Goal: Task Accomplishment & Management: Complete application form

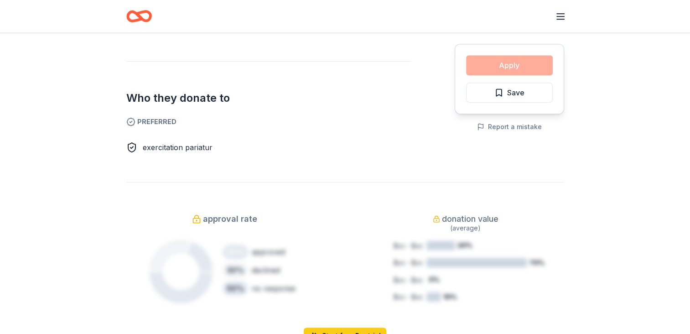
scroll to position [0, 168]
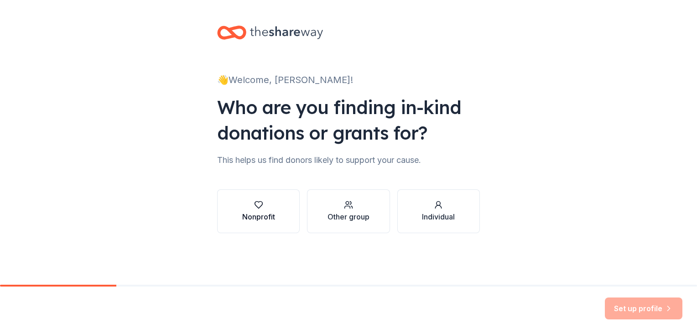
click at [260, 202] on icon "button" at bounding box center [258, 204] width 9 height 9
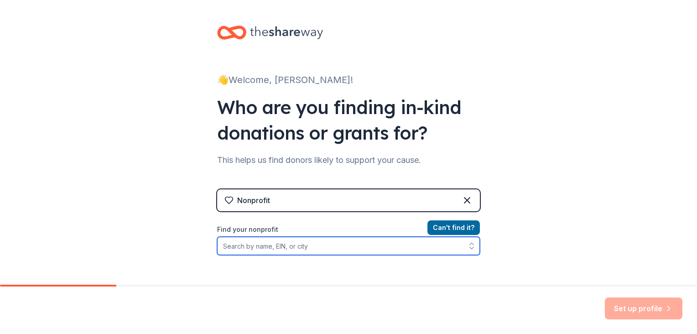
click at [249, 247] on input "Find your nonprofit" at bounding box center [348, 246] width 263 height 18
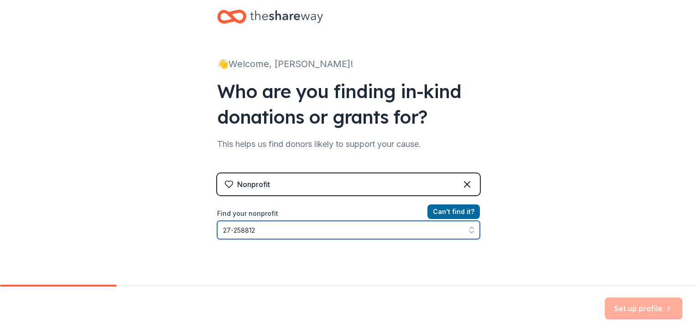
type input "27-2588125"
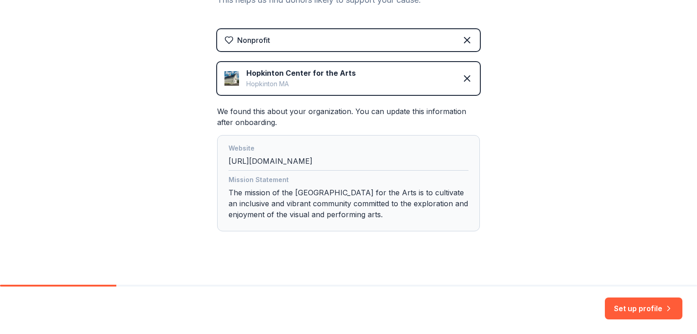
scroll to position [168, 0]
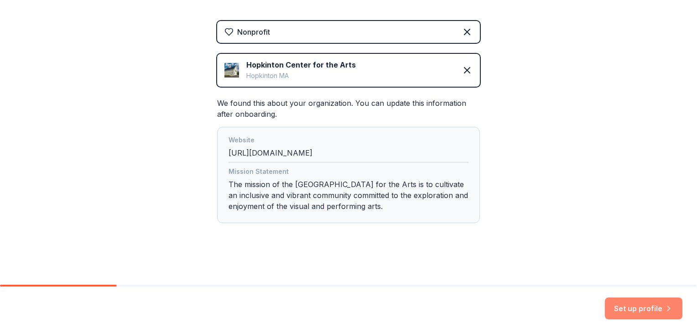
click at [625, 308] on button "Set up profile" at bounding box center [644, 308] width 78 height 22
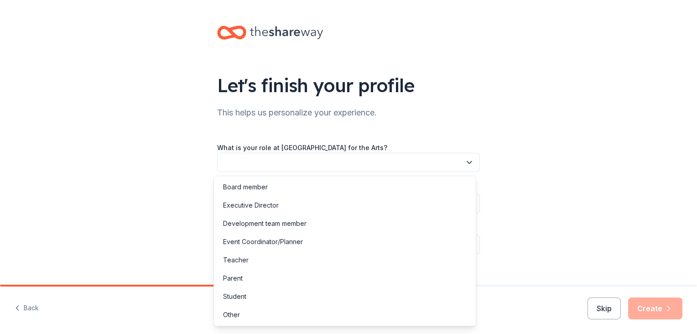
click at [465, 162] on icon "button" at bounding box center [469, 162] width 9 height 9
click at [293, 224] on div "Development team member" at bounding box center [264, 223] width 83 height 11
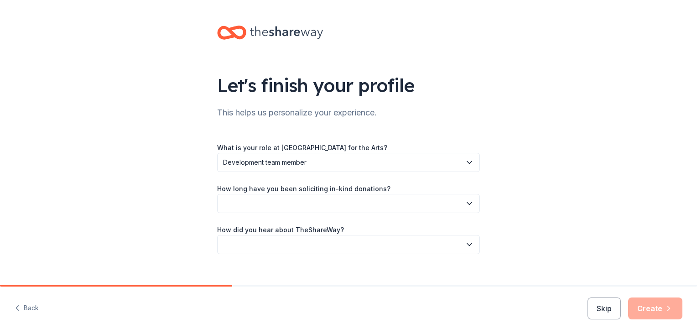
click at [460, 203] on button "button" at bounding box center [348, 203] width 263 height 19
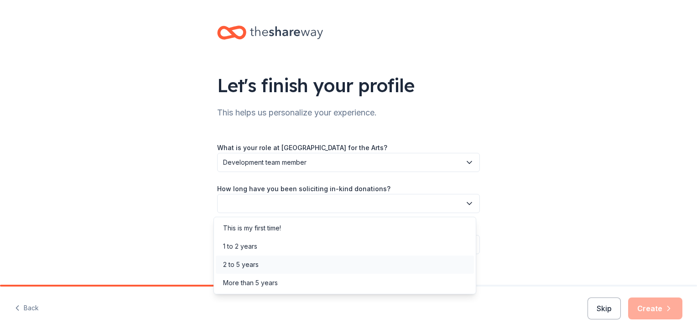
click at [256, 264] on div "2 to 5 years" at bounding box center [241, 264] width 36 height 11
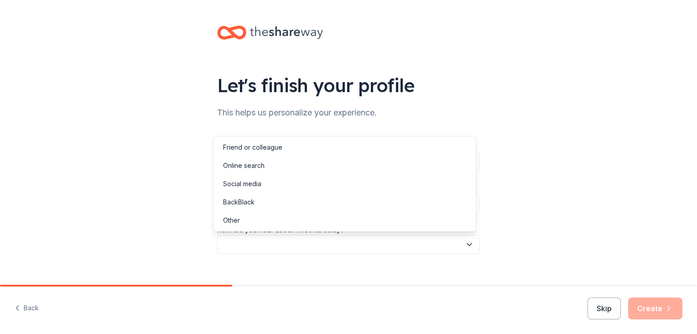
click at [466, 246] on icon "button" at bounding box center [469, 244] width 9 height 9
click at [257, 166] on div "Online search" at bounding box center [243, 165] width 41 height 11
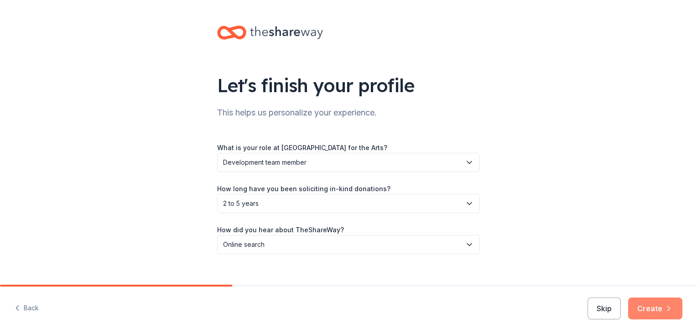
click at [655, 308] on button "Create" at bounding box center [655, 308] width 54 height 22
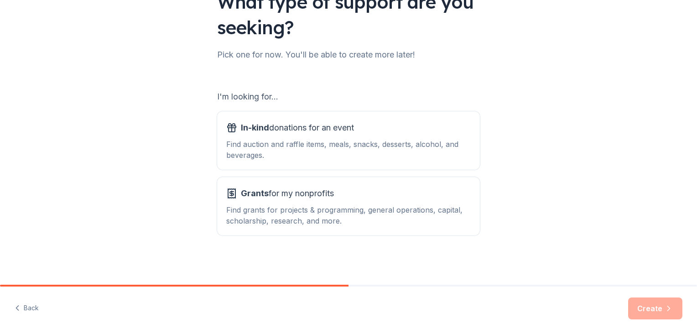
scroll to position [83, 0]
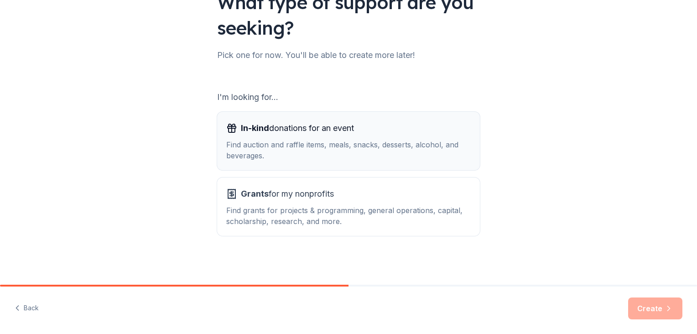
click at [303, 130] on span "In-kind donations for an event" at bounding box center [297, 128] width 113 height 15
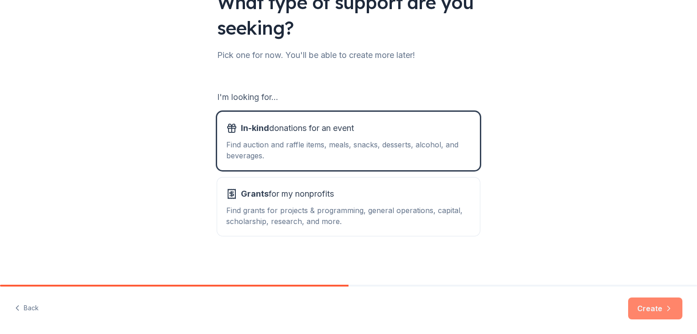
click at [645, 307] on button "Create" at bounding box center [655, 308] width 54 height 22
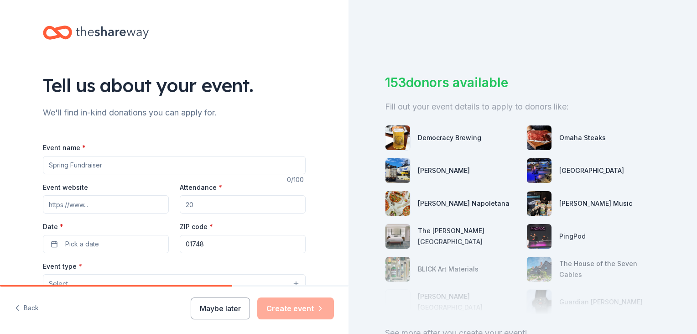
click at [234, 163] on input "Event name *" at bounding box center [174, 165] width 263 height 18
type input "Decade of Dreams [DATE]-[DATE]"
click at [114, 210] on input "Event website" at bounding box center [106, 204] width 126 height 18
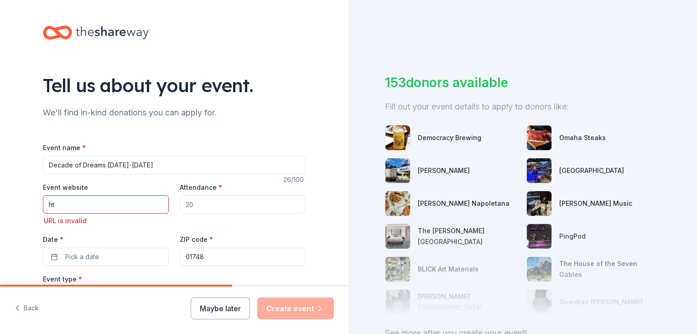
type input "h"
paste input "https://www.hopartscenter.org/decadeofdreams"
type input "https://www.hopartscenter.org/decadeofdreams"
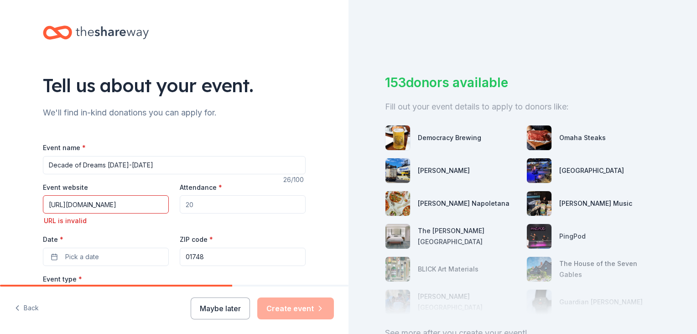
click at [195, 203] on input "Attendance *" at bounding box center [243, 204] width 126 height 18
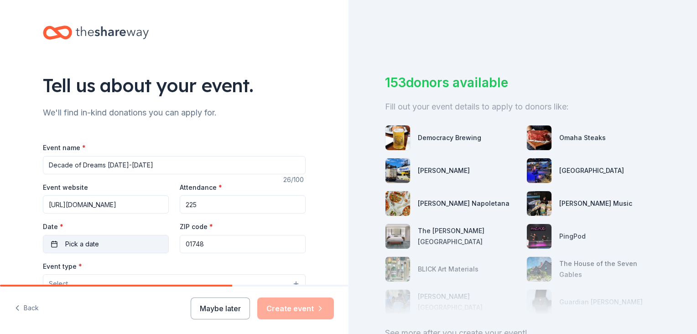
type input "225"
click at [119, 241] on button "Pick a date" at bounding box center [106, 244] width 126 height 18
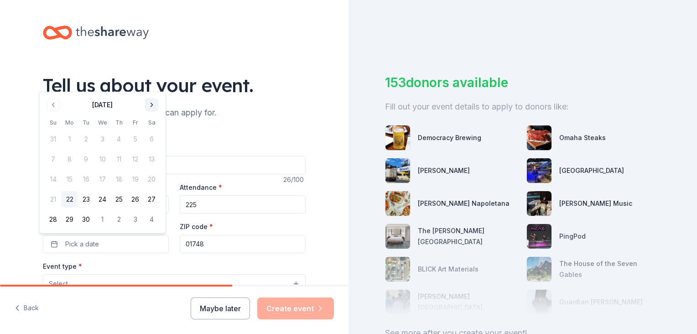
click at [150, 104] on button "Go to next month" at bounding box center [151, 104] width 13 height 13
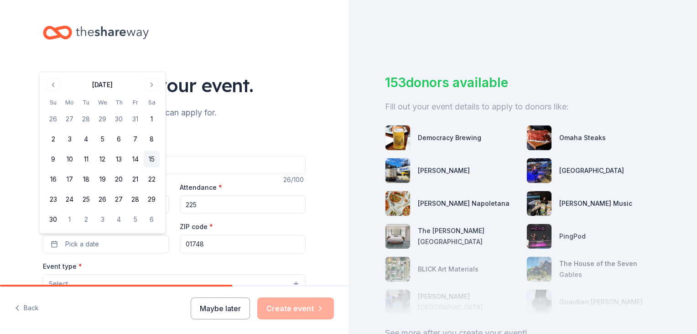
click at [151, 158] on button "15" at bounding box center [152, 159] width 16 height 16
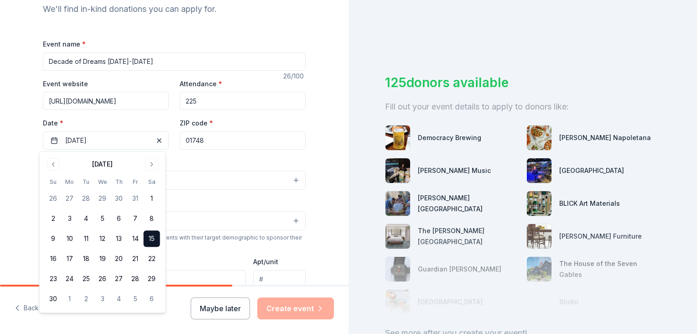
scroll to position [104, 0]
click at [250, 204] on div "Demographic Select" at bounding box center [174, 213] width 263 height 33
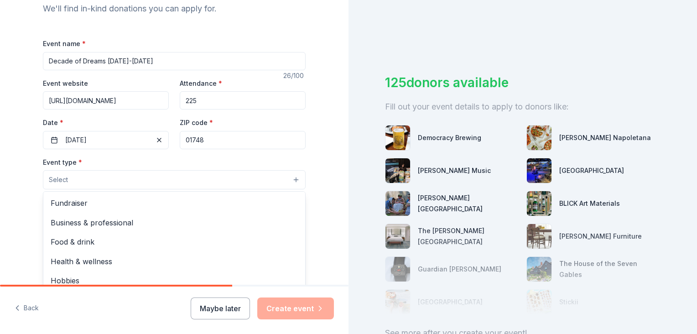
click at [293, 178] on button "Select" at bounding box center [174, 179] width 263 height 19
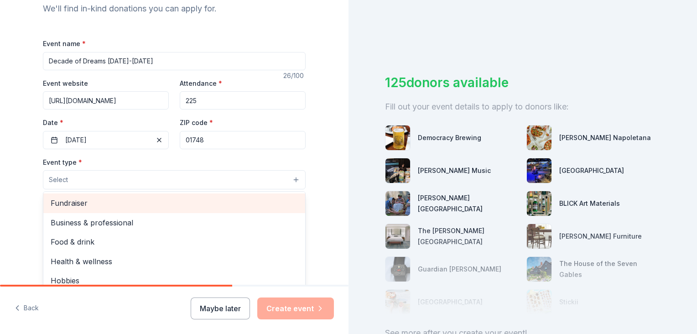
click at [219, 206] on span "Fundraiser" at bounding box center [174, 203] width 247 height 12
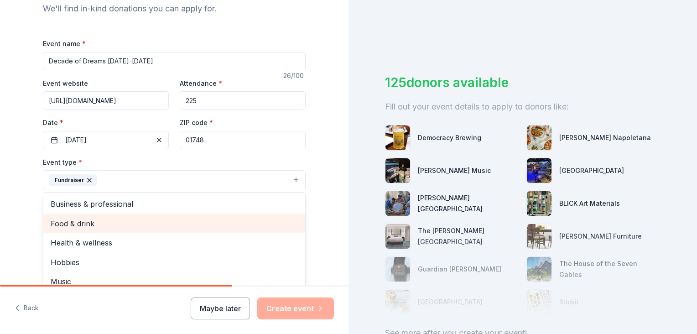
scroll to position [11, 0]
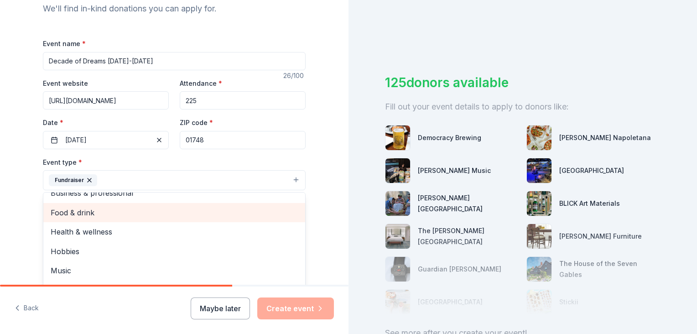
click at [77, 211] on span "Food & drink" at bounding box center [174, 213] width 247 height 12
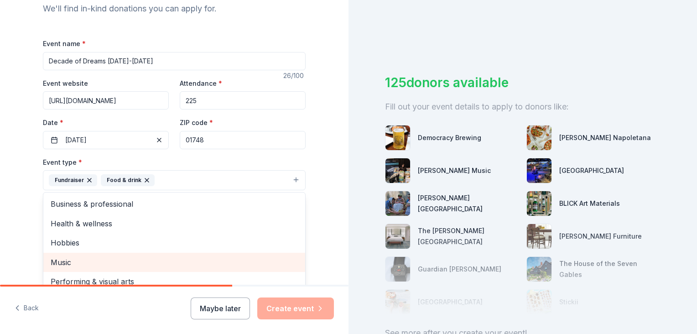
click at [62, 263] on span "Music" at bounding box center [174, 262] width 247 height 12
click at [62, 263] on span "Performing & visual arts" at bounding box center [174, 262] width 247 height 12
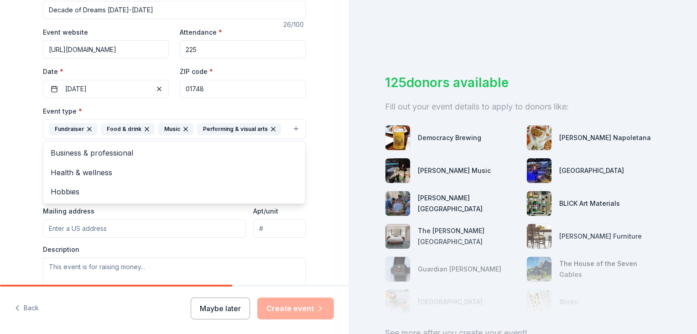
scroll to position [160, 0]
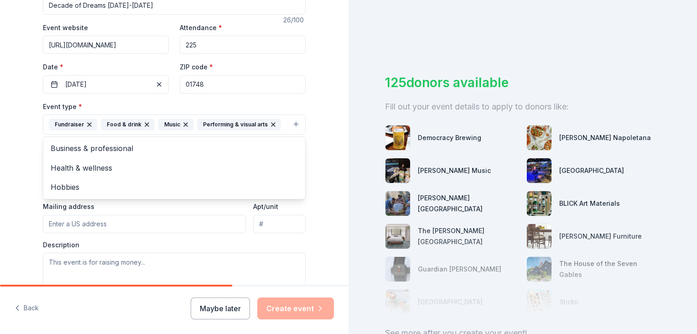
click at [326, 215] on div "Tell us about your event. We'll find in-kind donations you can apply for. Event…" at bounding box center [174, 144] width 348 height 608
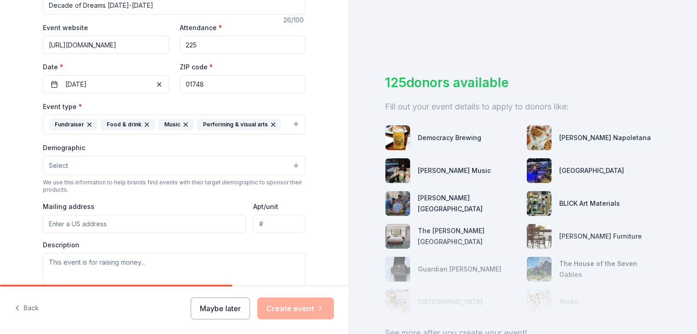
click at [109, 166] on button "Select" at bounding box center [174, 165] width 263 height 19
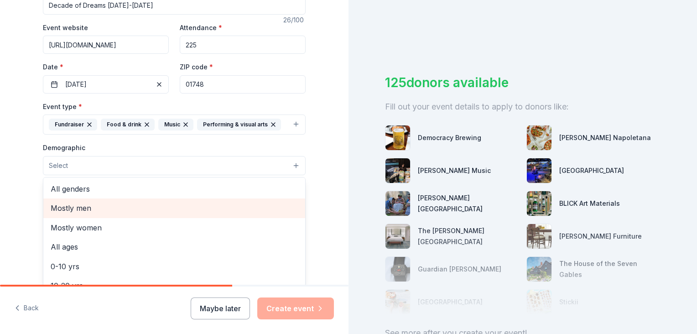
scroll to position [1, 0]
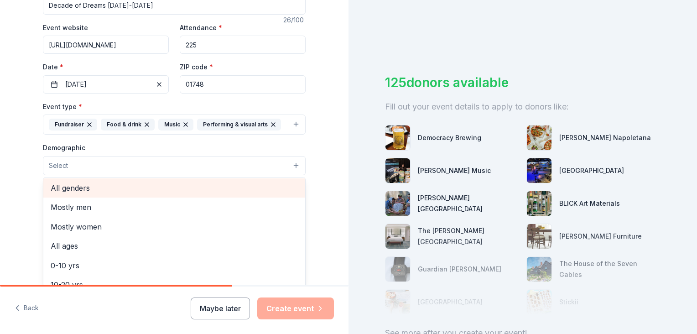
click at [82, 186] on span "All genders" at bounding box center [174, 188] width 247 height 12
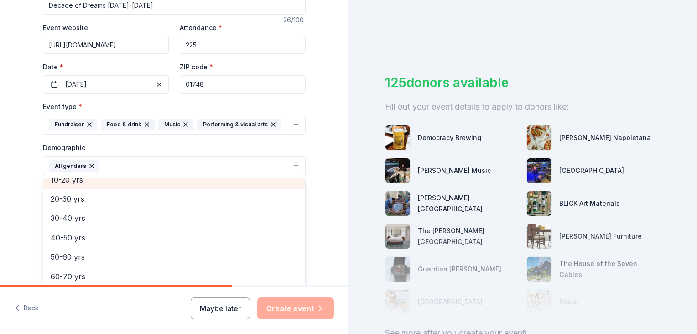
scroll to position [88, 0]
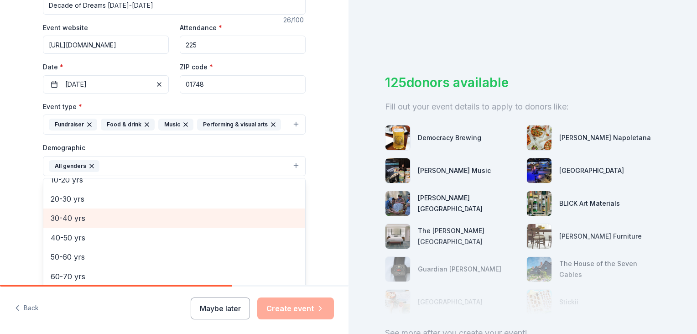
click at [68, 214] on span "30-40 yrs" at bounding box center [174, 218] width 247 height 12
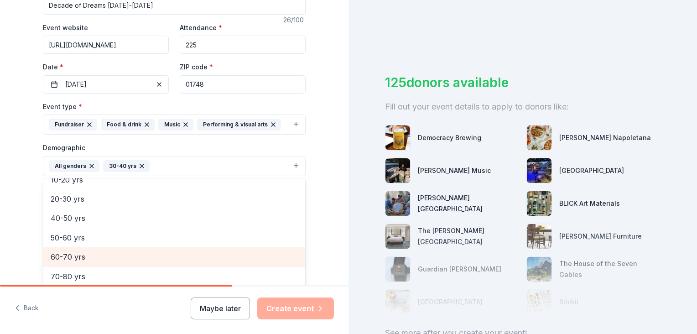
click at [73, 258] on span "60-70 yrs" at bounding box center [174, 257] width 247 height 12
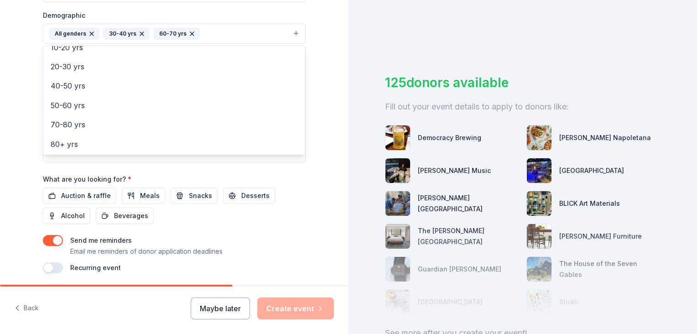
scroll to position [293, 0]
click at [96, 194] on div "Event name * Decade of Dreams 2015-2025 26 /100 Event website https://www.hopar…" at bounding box center [174, 60] width 263 height 423
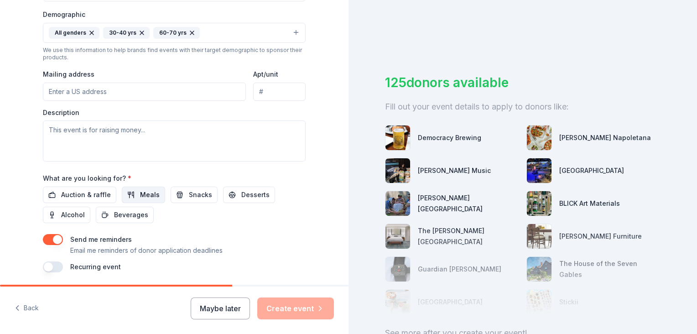
click at [140, 190] on span "Meals" at bounding box center [150, 194] width 20 height 11
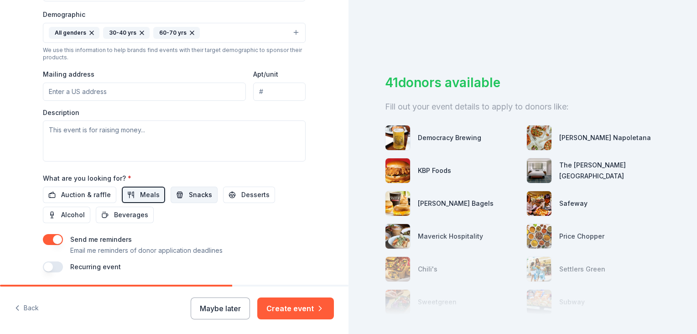
click at [189, 194] on span "Snacks" at bounding box center [200, 194] width 23 height 11
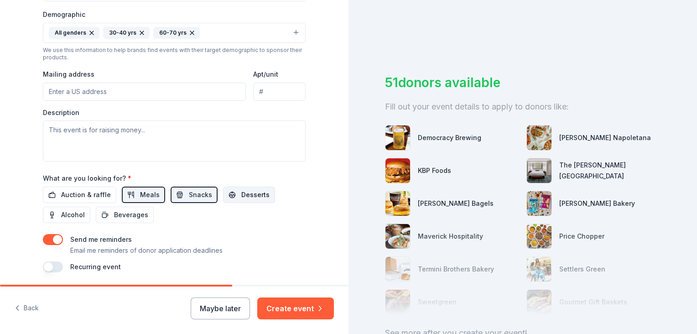
click at [226, 196] on button "Desserts" at bounding box center [249, 195] width 52 height 16
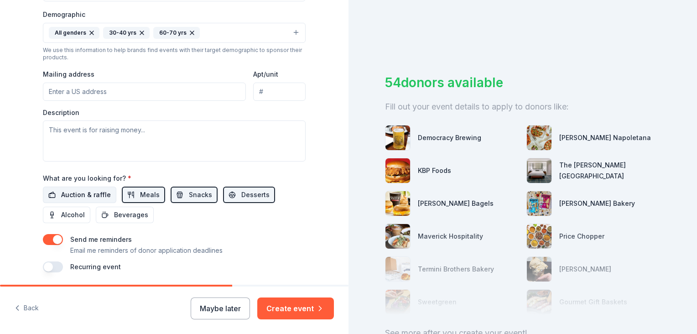
click at [94, 190] on span "Auction & raffle" at bounding box center [86, 194] width 50 height 11
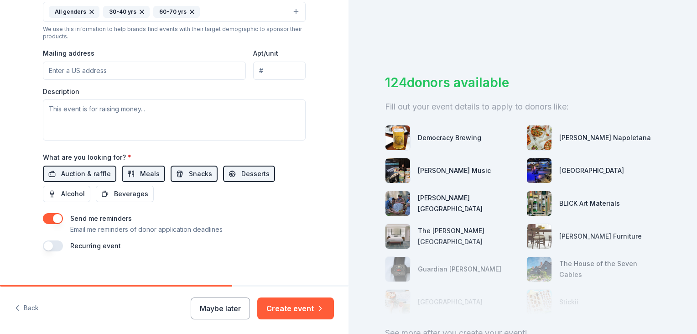
scroll to position [324, 0]
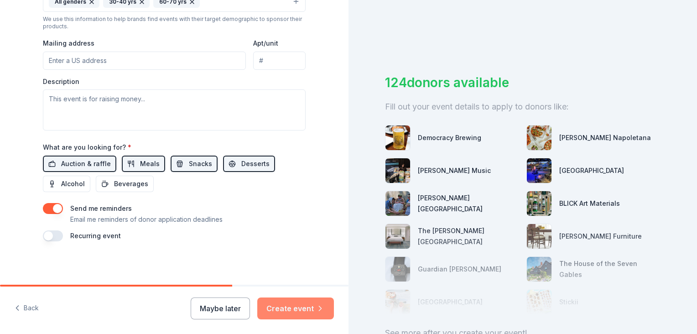
click at [305, 311] on button "Create event" at bounding box center [295, 308] width 77 height 22
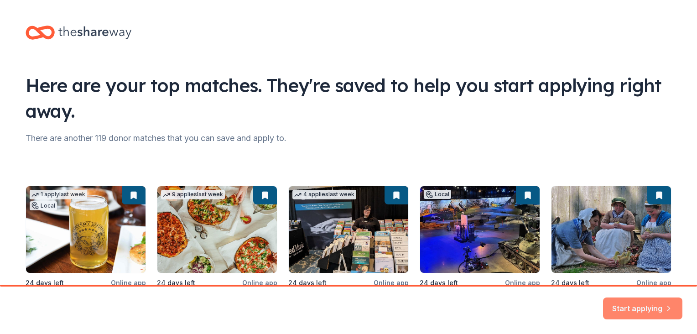
click at [620, 305] on button "Start applying" at bounding box center [642, 303] width 79 height 22
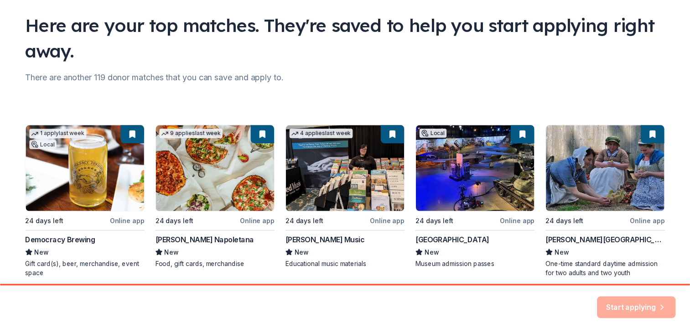
scroll to position [67, 0]
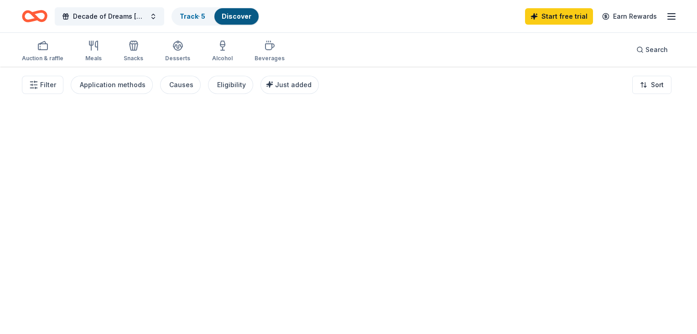
drag, startPoint x: 693, startPoint y: 193, endPoint x: 693, endPoint y: 263, distance: 69.8
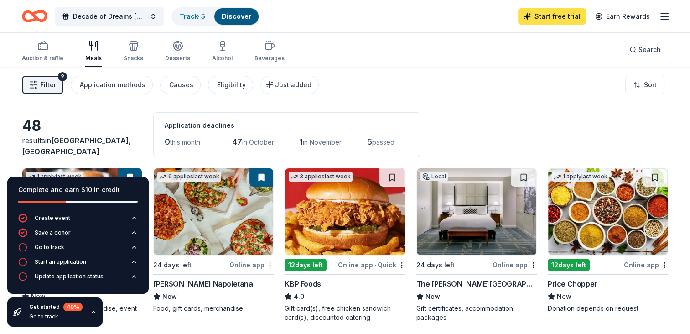
click at [552, 13] on link "Start free trial" at bounding box center [552, 16] width 68 height 16
click at [136, 135] on div "48" at bounding box center [82, 126] width 120 height 18
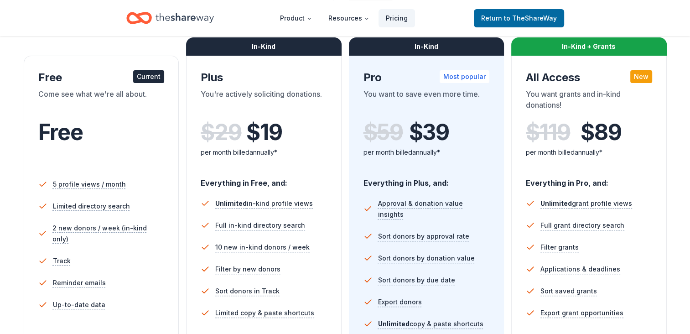
scroll to position [139, 0]
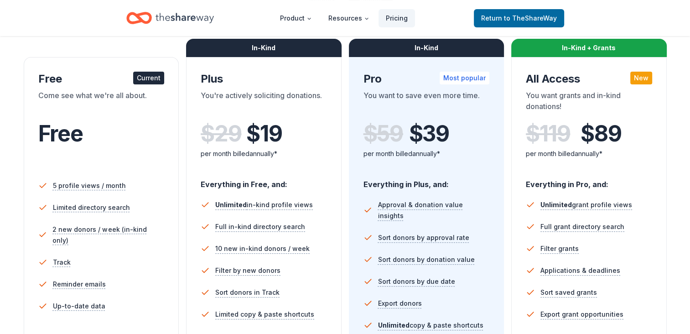
click at [150, 82] on div "Current" at bounding box center [148, 78] width 31 height 13
click at [510, 15] on span "to TheShareWay" at bounding box center [530, 18] width 53 height 8
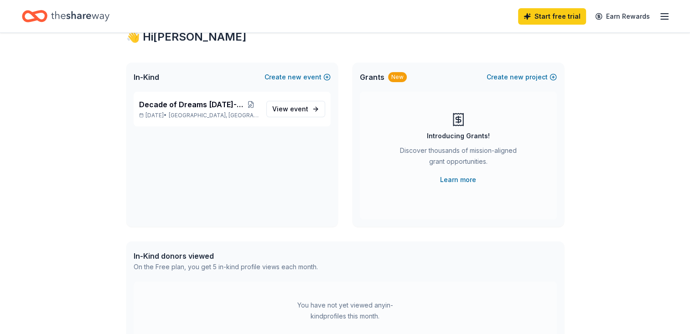
scroll to position [31, 0]
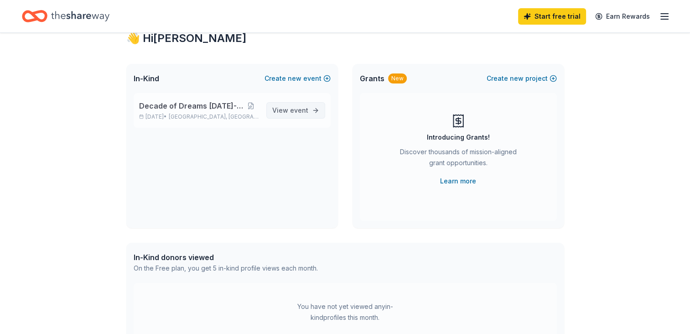
click at [310, 108] on link "View event" at bounding box center [295, 110] width 59 height 16
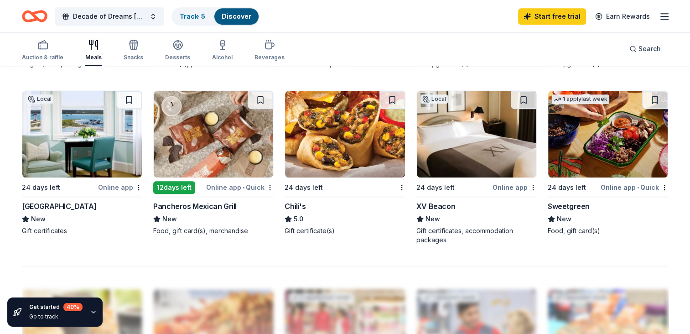
scroll to position [596, 0]
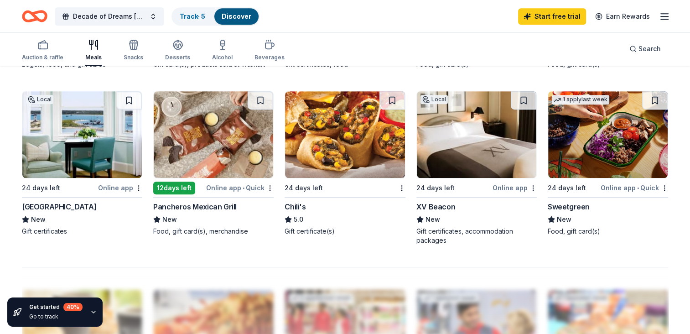
click at [47, 183] on div "24 days left" at bounding box center [41, 187] width 38 height 11
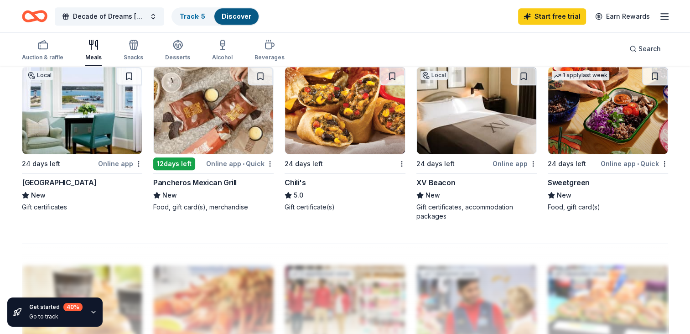
scroll to position [620, 0]
click at [435, 178] on div "XV Beacon" at bounding box center [435, 182] width 39 height 11
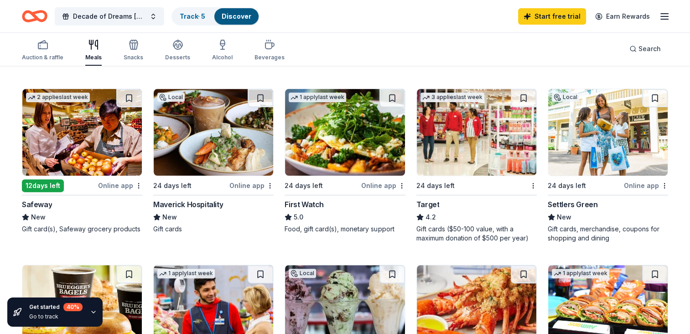
scroll to position [256, 0]
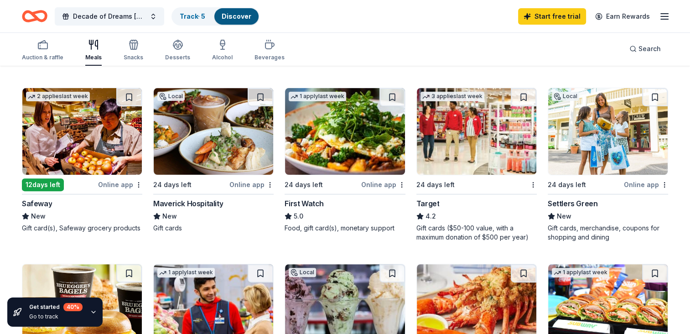
click at [213, 202] on div "Maverick Hospitality" at bounding box center [188, 203] width 70 height 11
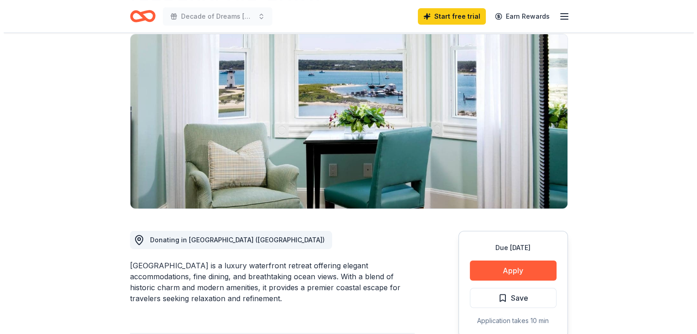
scroll to position [69, 0]
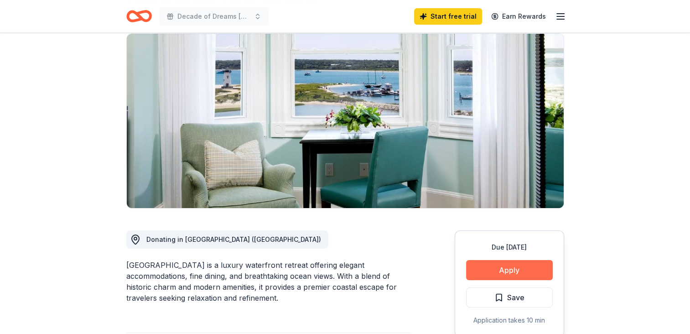
click at [486, 273] on button "Apply" at bounding box center [509, 270] width 87 height 20
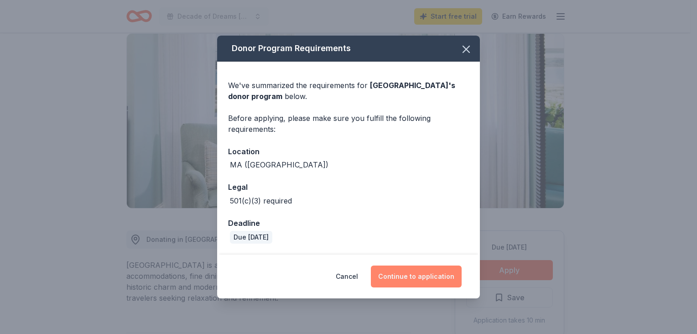
click at [419, 278] on button "Continue to application" at bounding box center [416, 276] width 91 height 22
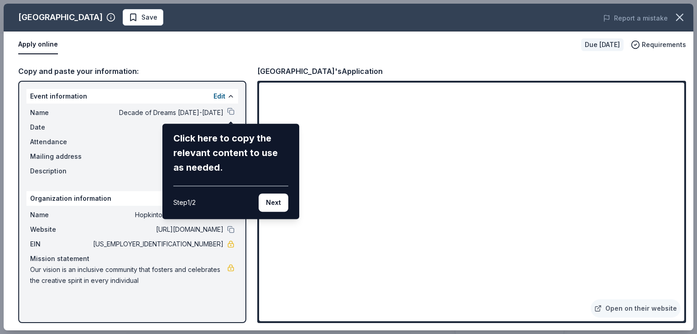
click at [348, 295] on div "Harbor View Hotel Save Report a mistake Apply online Due in 24 days Requirement…" at bounding box center [348, 167] width 689 height 327
click at [277, 202] on button "Next" at bounding box center [274, 202] width 30 height 18
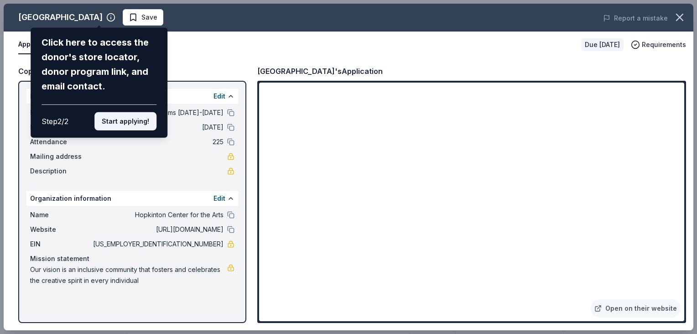
click at [117, 123] on button "Start applying!" at bounding box center [125, 121] width 62 height 18
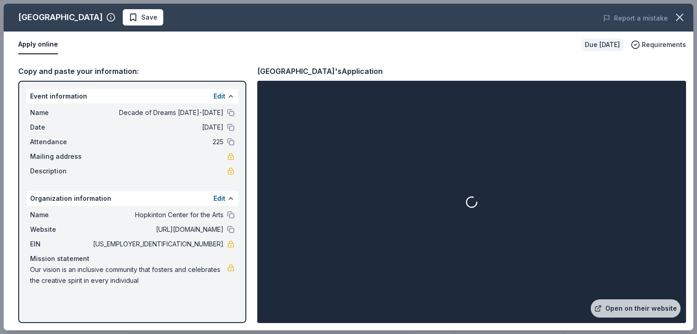
click at [221, 97] on button "Edit" at bounding box center [219, 96] width 12 height 11
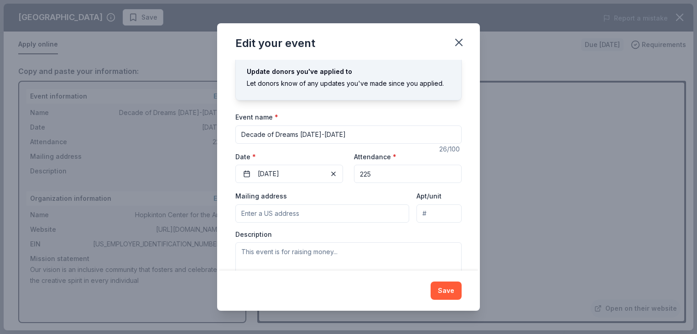
scroll to position [49, 0]
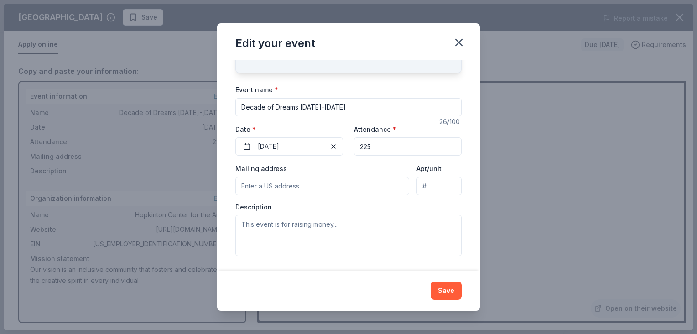
click at [299, 187] on input "Mailing address" at bounding box center [322, 186] width 174 height 18
type input "98 Hayden Rowe Street, Hopkinton, MA, 01748"
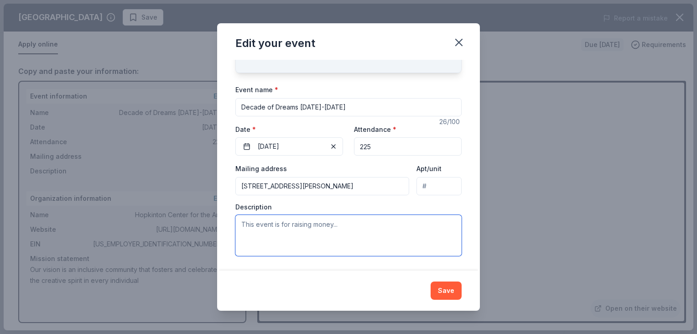
click at [324, 227] on textarea at bounding box center [348, 235] width 226 height 41
paste textarea "The Hopkinton Center for the Arts (HCA) has been at the heart of creativity and…"
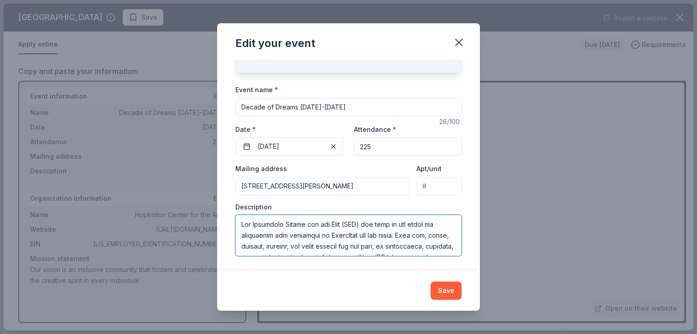
scroll to position [170, 0]
type textarea "The Hopkinton Center for the Arts (HCA) has been at the heart of creativity and…"
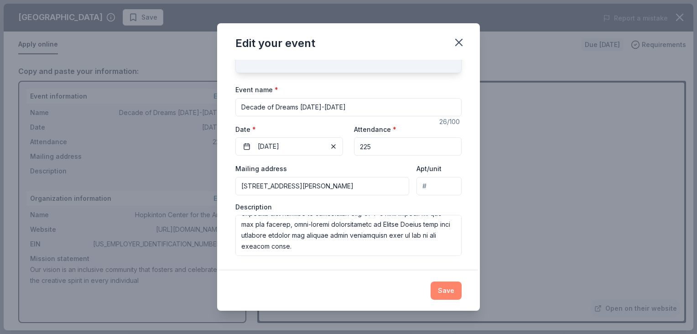
click at [444, 293] on button "Save" at bounding box center [445, 290] width 31 height 18
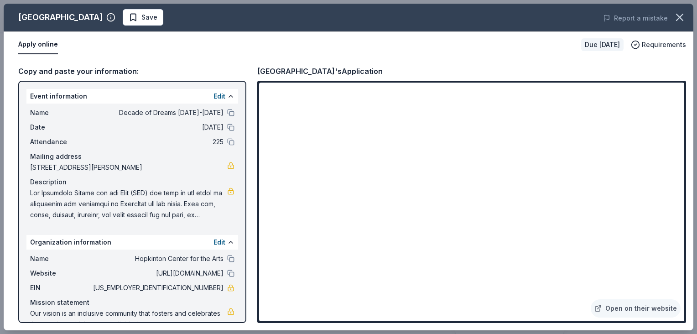
scroll to position [18, 0]
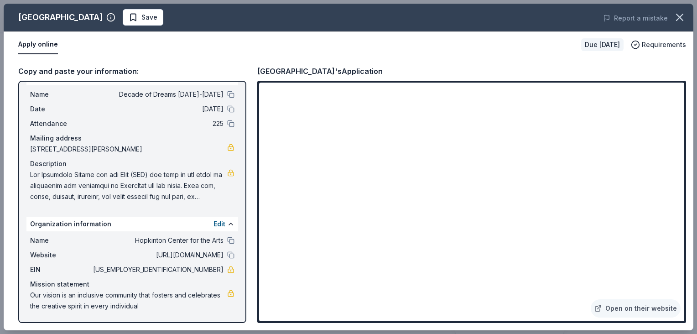
click at [245, 319] on div "Event information Edit Name Decade of Dreams 2015-2025 Date 11/15/25 Attendance…" at bounding box center [132, 202] width 228 height 242
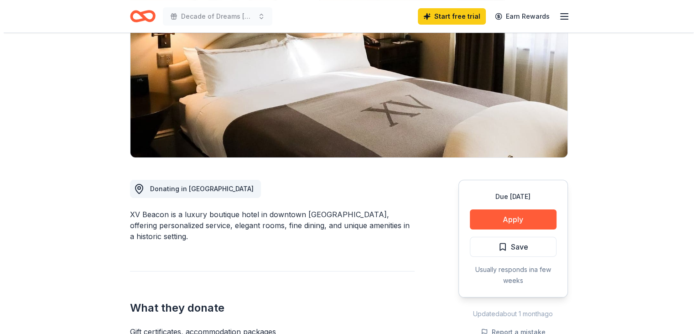
scroll to position [120, 0]
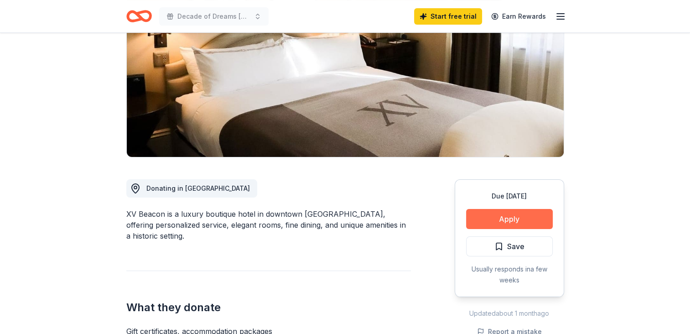
click at [512, 219] on button "Apply" at bounding box center [509, 219] width 87 height 20
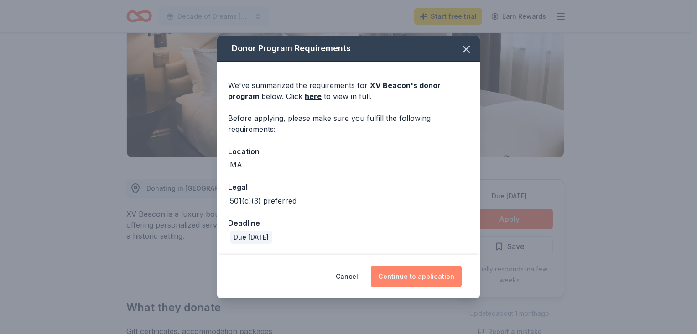
click at [405, 276] on button "Continue to application" at bounding box center [416, 276] width 91 height 22
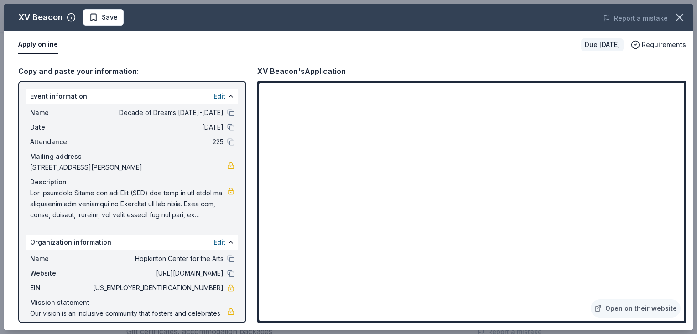
scroll to position [2, 0]
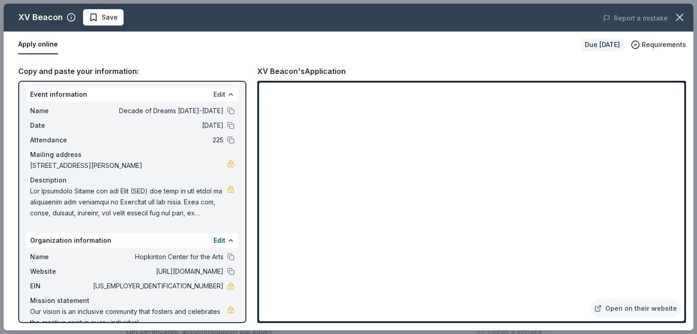
click at [213, 93] on button "Edit" at bounding box center [219, 94] width 12 height 11
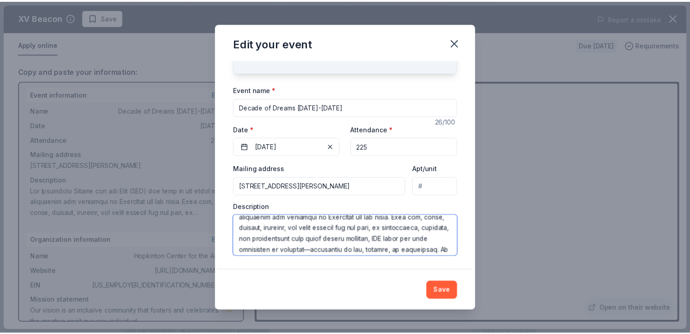
scroll to position [0, 0]
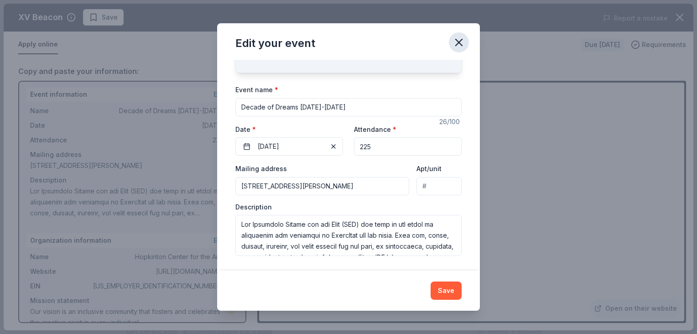
click at [459, 42] on icon "button" at bounding box center [459, 42] width 6 height 6
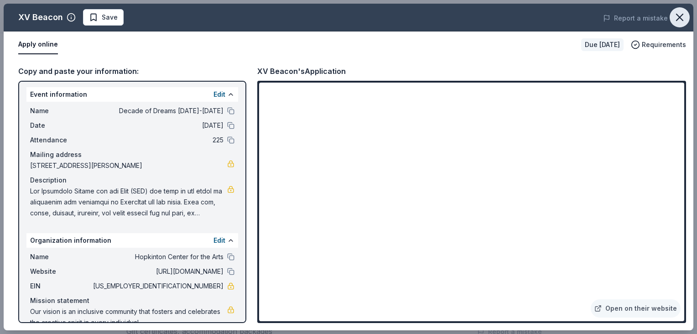
click at [680, 17] on icon "button" at bounding box center [679, 17] width 13 height 13
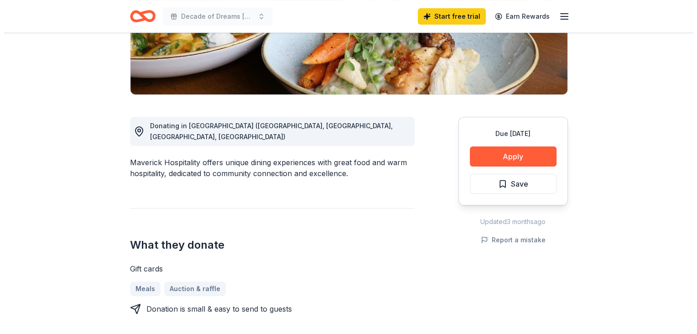
scroll to position [184, 0]
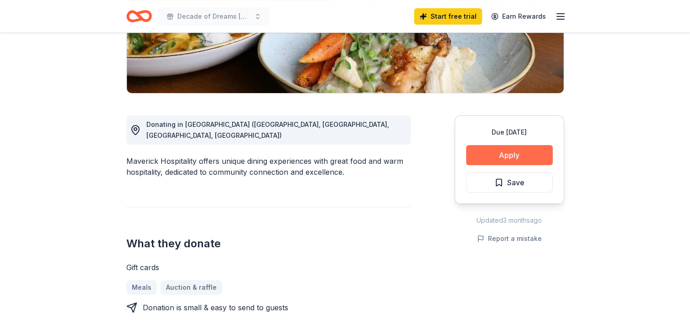
click at [516, 152] on button "Apply" at bounding box center [509, 155] width 87 height 20
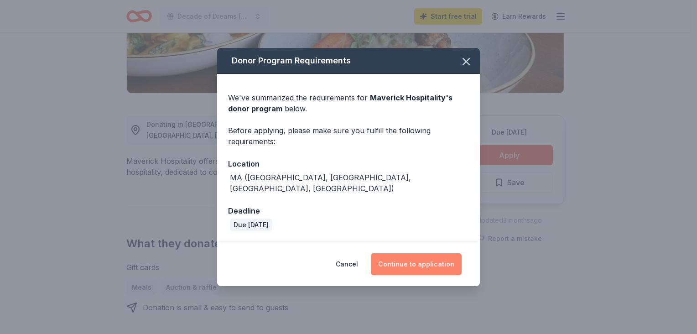
click at [410, 258] on button "Continue to application" at bounding box center [416, 264] width 91 height 22
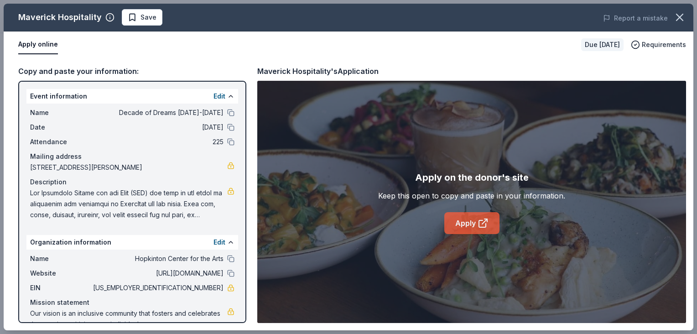
click at [469, 224] on link "Apply" at bounding box center [471, 223] width 55 height 22
